Goal: Navigation & Orientation: Find specific page/section

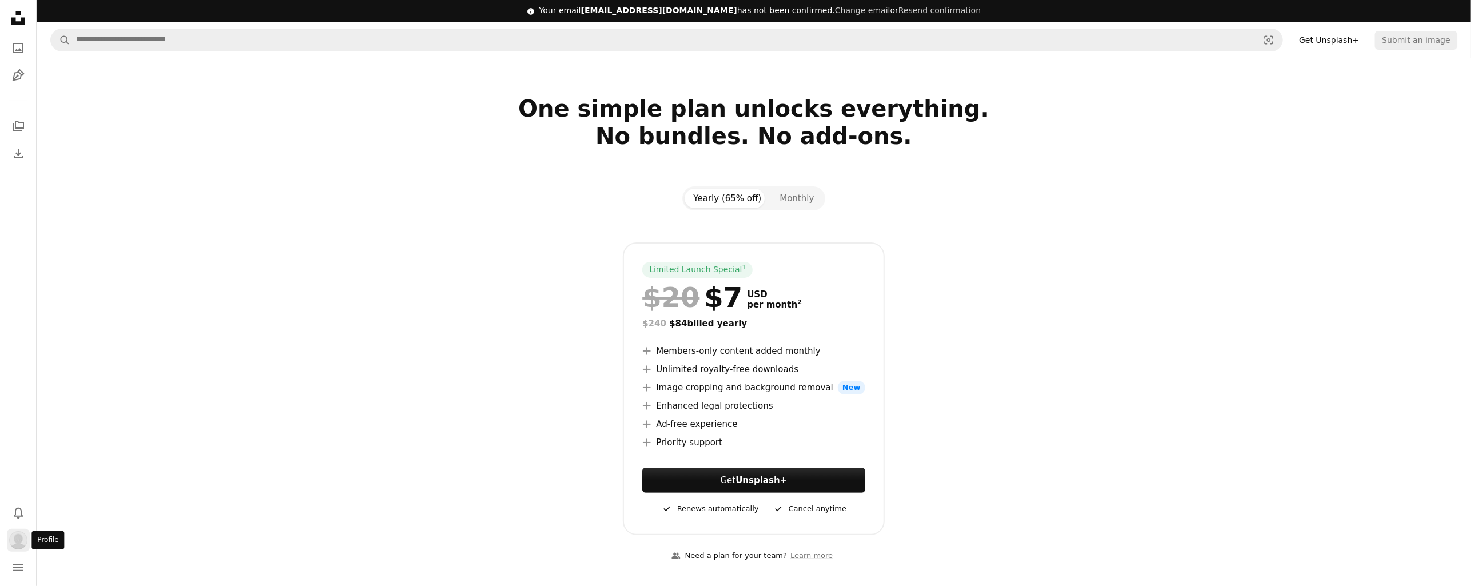
click at [9, 536] on div "Profile" at bounding box center [18, 540] width 18 height 18
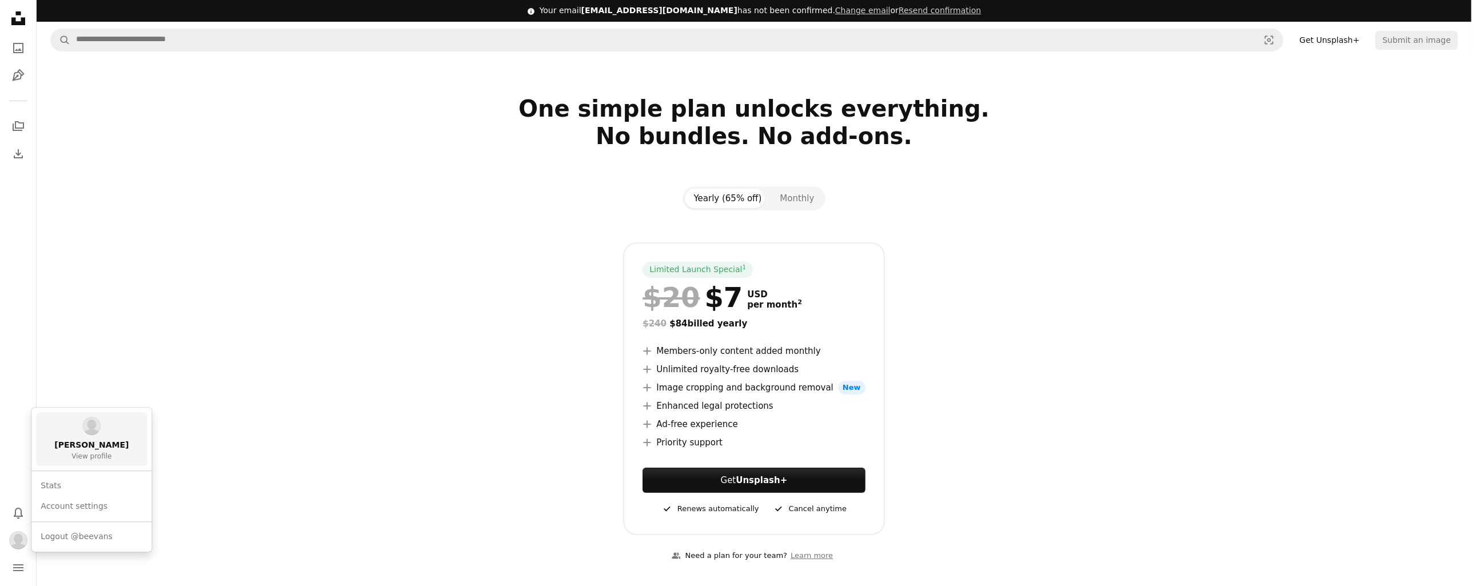
click at [101, 445] on span "[PERSON_NAME]" at bounding box center [91, 445] width 74 height 11
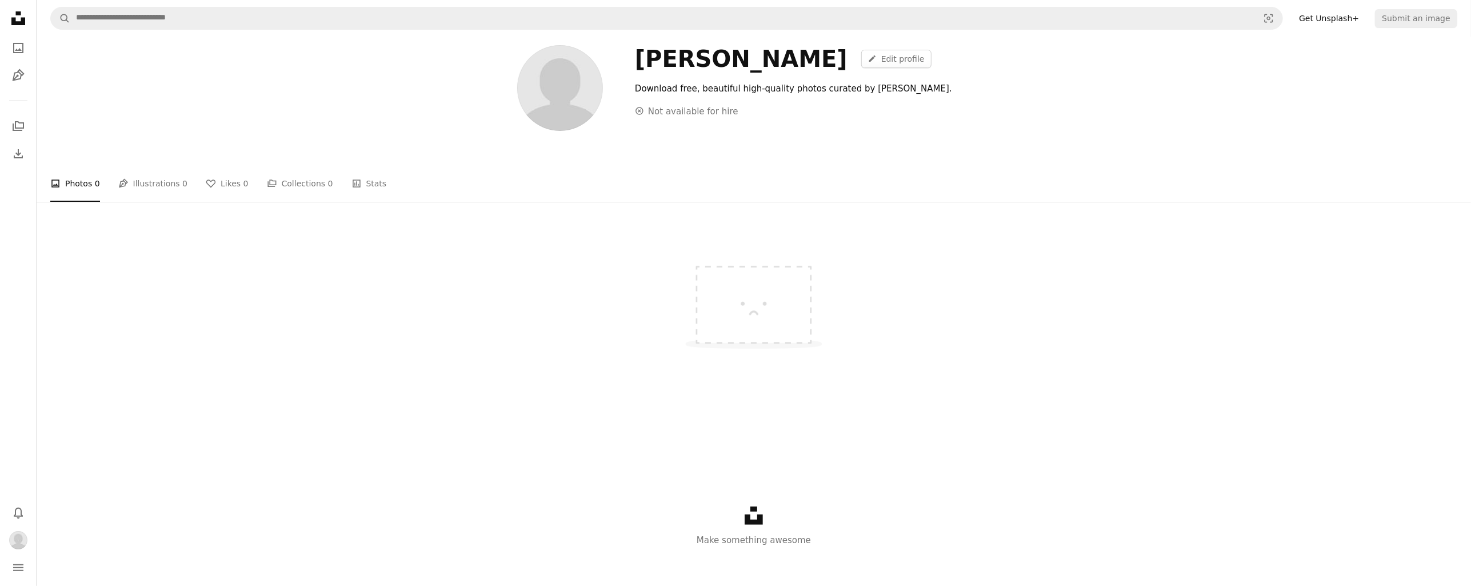
scroll to position [97, 0]
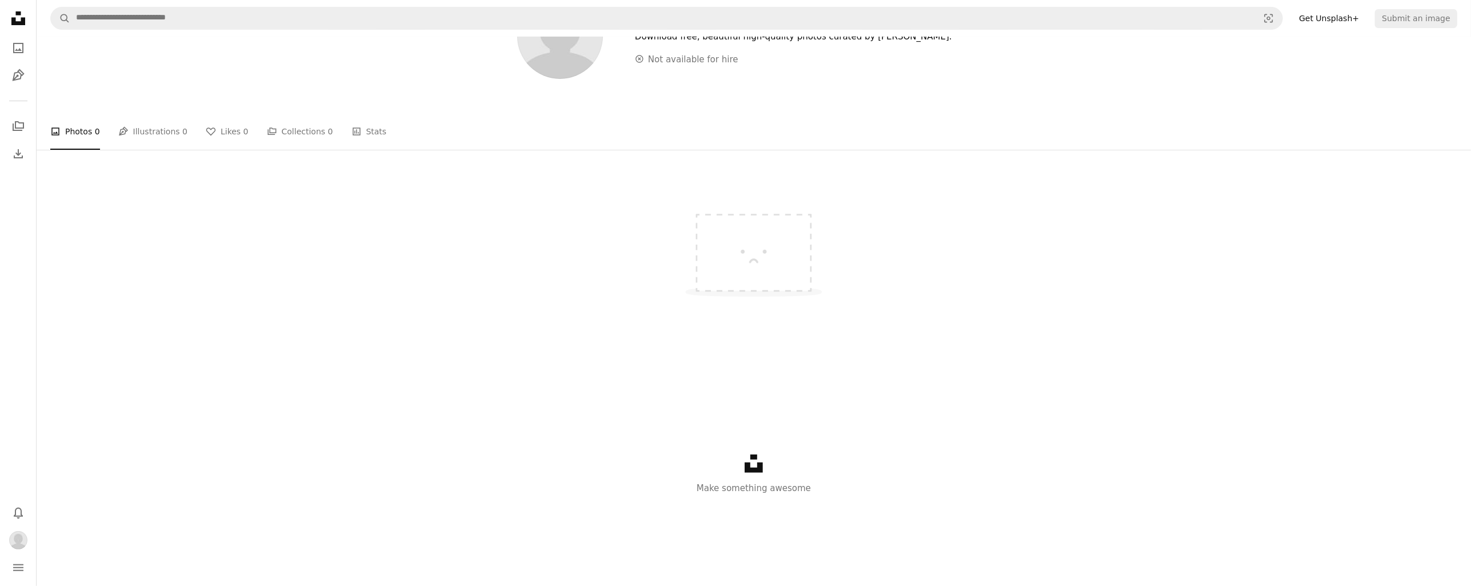
click at [756, 275] on img at bounding box center [753, 246] width 171 height 129
click at [751, 464] on icon "Unsplash logo" at bounding box center [754, 463] width 18 height 18
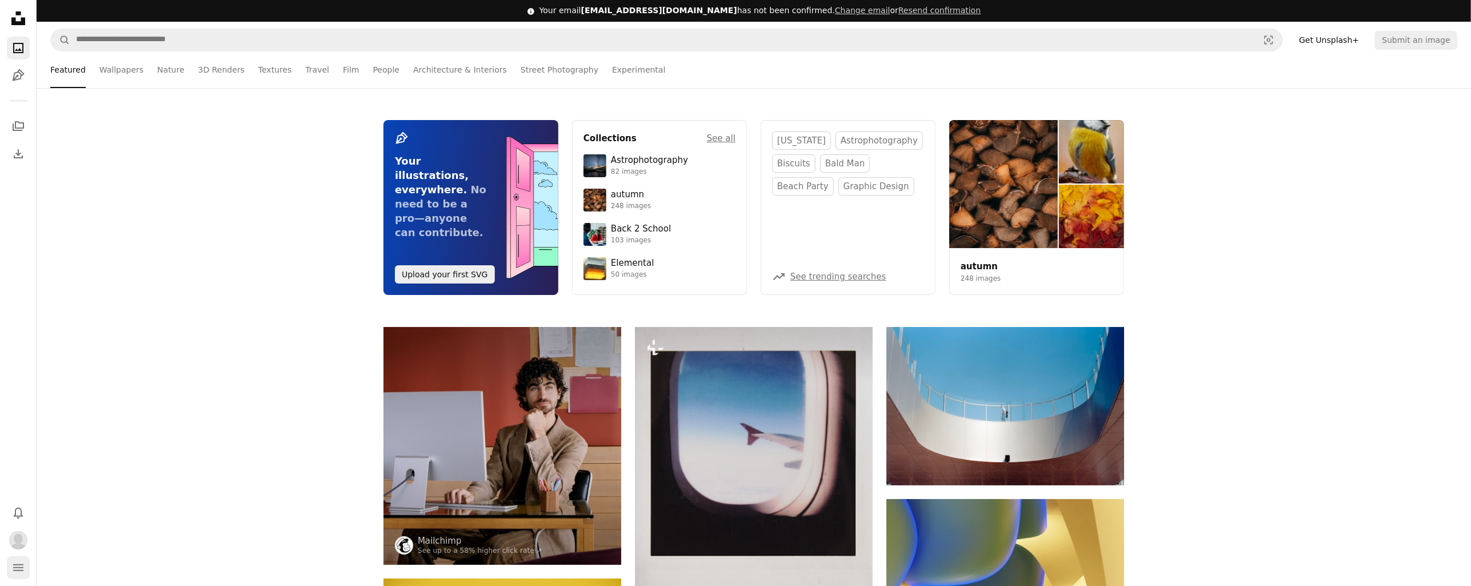
click at [13, 572] on icon "navigation menu" at bounding box center [18, 568] width 14 height 14
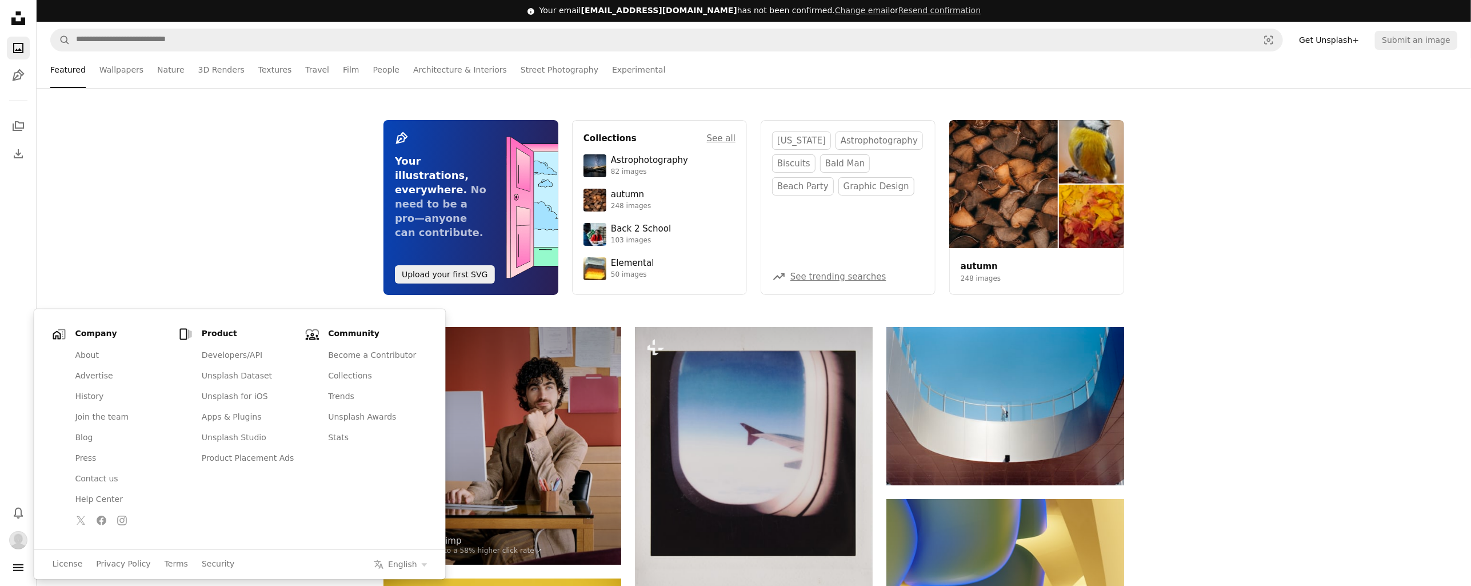
click at [243, 239] on div "Pen Tool Your illustrations, everywhere. No need to be a pro—anyone can contrib…" at bounding box center [754, 207] width 1435 height 175
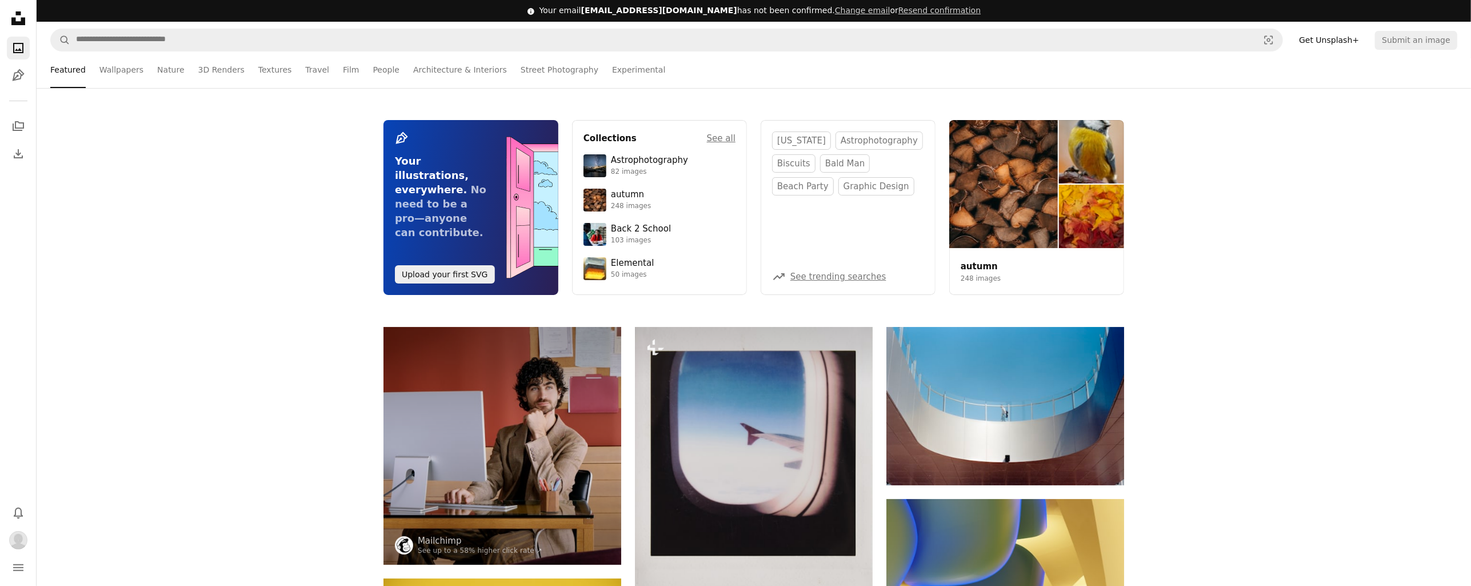
click at [24, 51] on icon "A photo" at bounding box center [18, 48] width 14 height 14
click at [17, 19] on icon "Unsplash logo Unsplash Home" at bounding box center [18, 18] width 23 height 23
click at [17, 127] on icon "A stack of folders" at bounding box center [18, 126] width 14 height 14
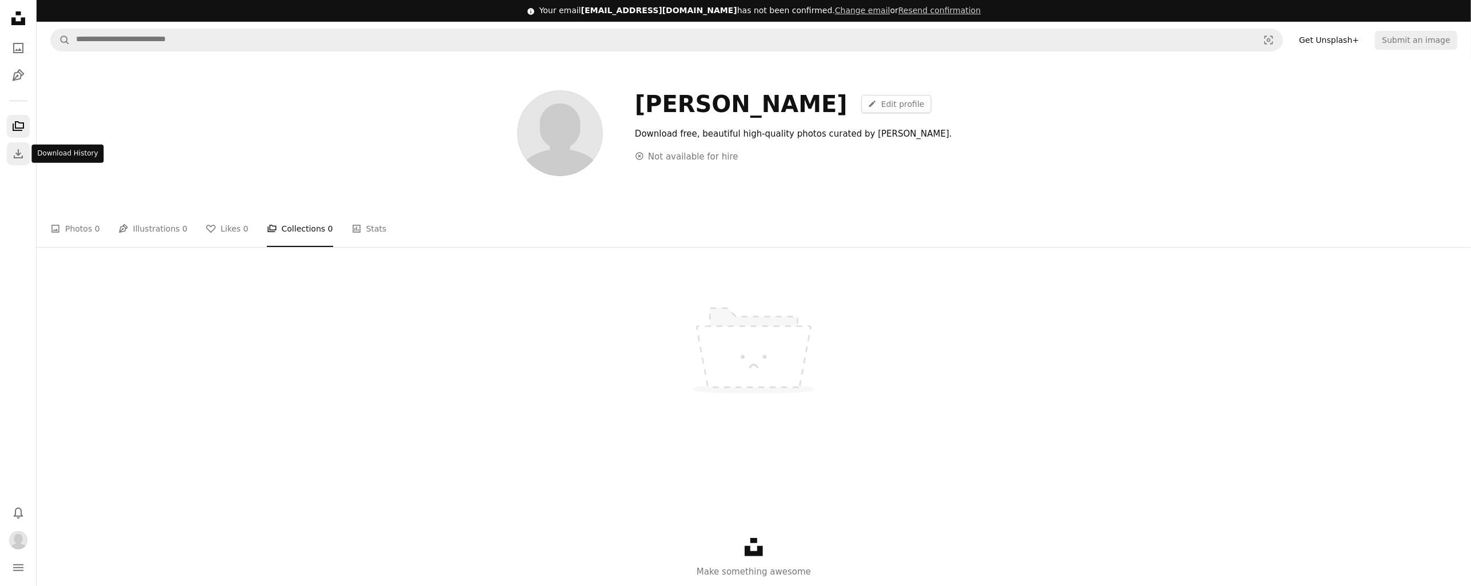
click at [15, 151] on icon "Download" at bounding box center [18, 154] width 14 height 14
